Goal: Check status: Check status

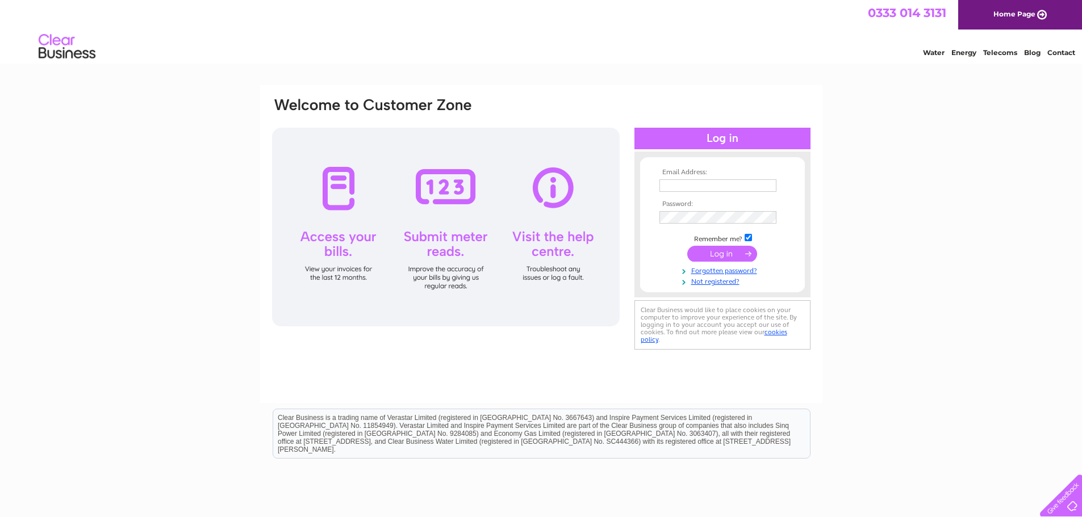
type input "[EMAIL_ADDRESS][DOMAIN_NAME]"
click at [716, 248] on input "submit" at bounding box center [722, 254] width 70 height 16
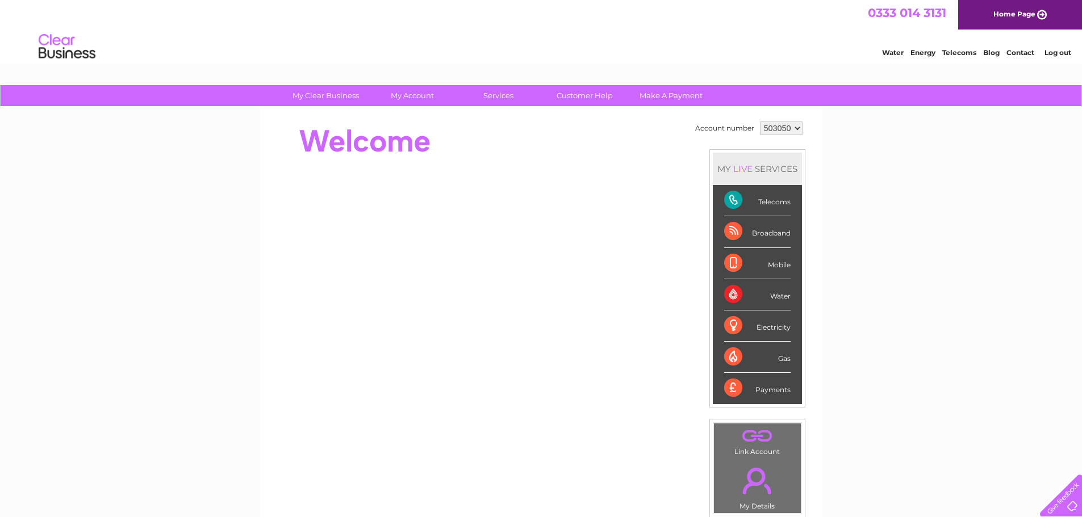
click at [752, 195] on div "Telecoms" at bounding box center [757, 200] width 66 height 31
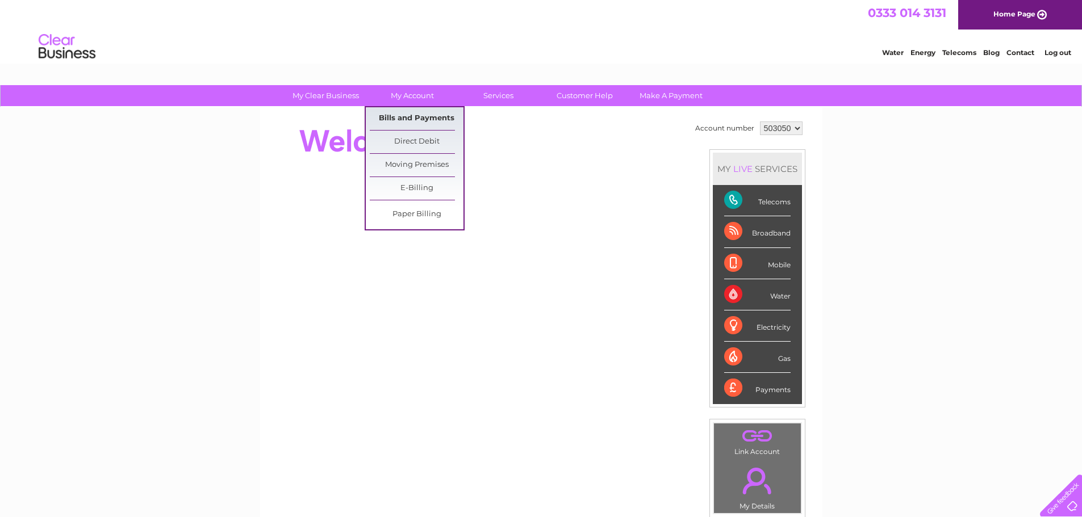
click at [414, 112] on link "Bills and Payments" at bounding box center [417, 118] width 94 height 23
click at [410, 119] on link "Bills and Payments" at bounding box center [417, 118] width 94 height 23
